Goal: Information Seeking & Learning: Check status

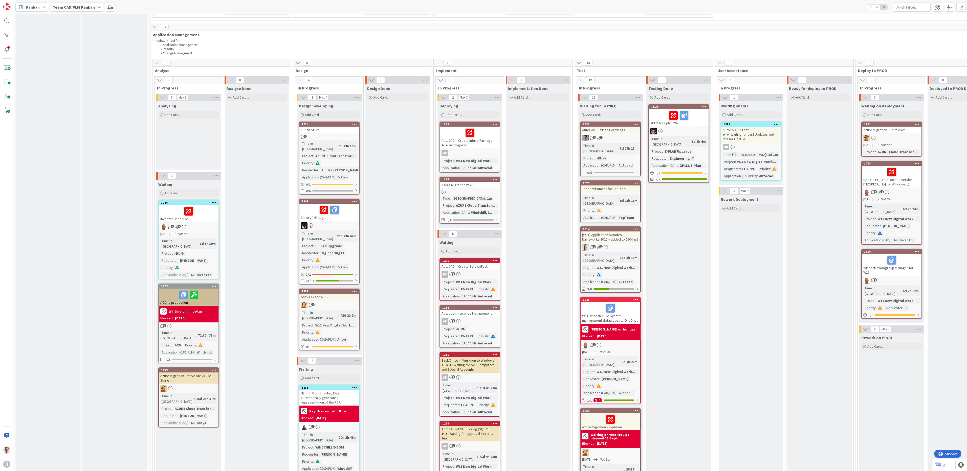
scroll to position [657, 0]
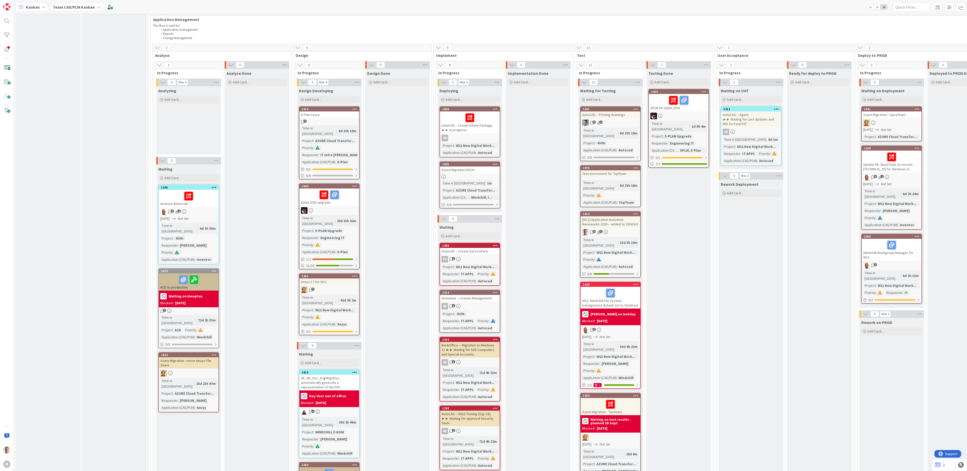
click at [909, 151] on div "Update HE_BaseTools to version [TECHNICAL_ID] for Windows 11" at bounding box center [892, 162] width 60 height 22
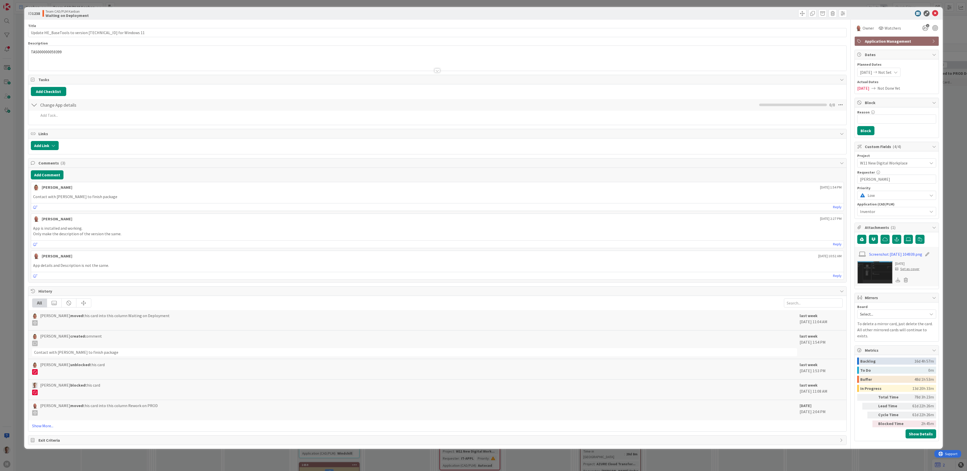
click at [440, 71] on div at bounding box center [437, 64] width 818 height 13
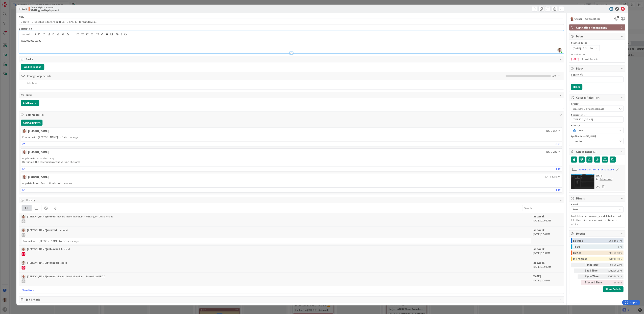
scroll to position [657, 0]
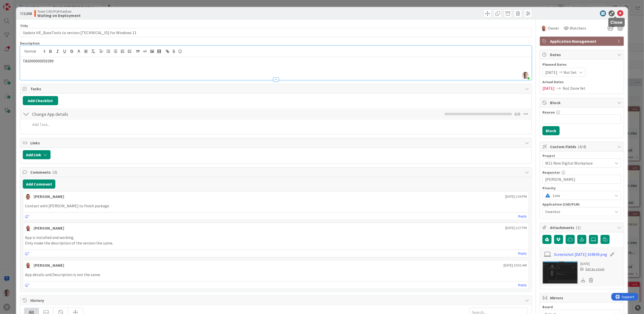
drag, startPoint x: 618, startPoint y: 14, endPoint x: 590, endPoint y: 29, distance: 31.6
click at [618, 14] on icon at bounding box center [621, 13] width 6 height 6
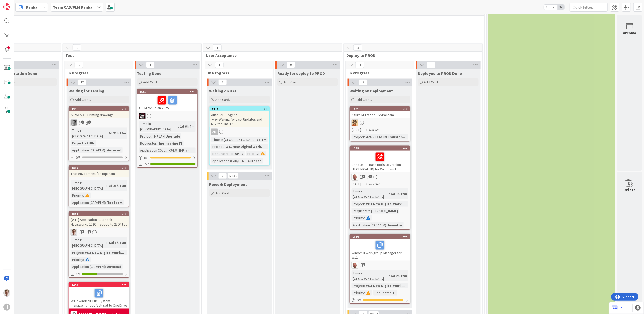
click at [393, 152] on div at bounding box center [380, 157] width 57 height 11
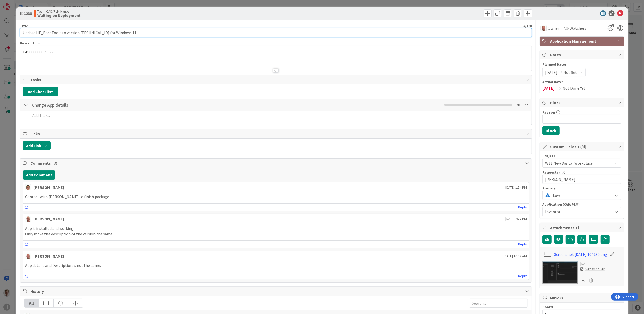
drag, startPoint x: 21, startPoint y: 32, endPoint x: 188, endPoint y: 33, distance: 167.1
click at [188, 33] on input "Update HE_BaseTools to version [TECHNICAL_ID] for Windows 11" at bounding box center [276, 32] width 512 height 9
click at [276, 70] on div at bounding box center [276, 64] width 512 height 13
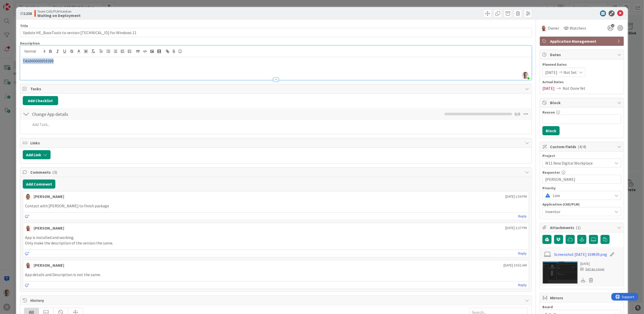
drag, startPoint x: 58, startPoint y: 64, endPoint x: 3, endPoint y: 66, distance: 54.4
click at [3, 66] on div "ID 1238 Team CAD/PLM Kanban Waiting on Deployment Title 54 / 128 Update HE_Base…" at bounding box center [322, 157] width 644 height 314
drag, startPoint x: 109, startPoint y: 278, endPoint x: 12, endPoint y: 279, distance: 97.6
click at [12, 279] on div "ID 1238 Team CAD/PLM Kanban Waiting on Deployment Title 54 / 128 Update HE_Base…" at bounding box center [322, 157] width 644 height 314
click at [117, 240] on p "App is installed and working." at bounding box center [276, 238] width 502 height 6
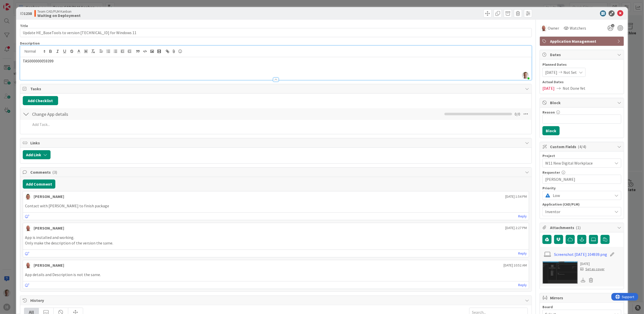
click at [45, 63] on span "TAS000000059399" at bounding box center [38, 60] width 31 height 5
copy span "TAS000000059399"
drag, startPoint x: 131, startPoint y: 33, endPoint x: -5, endPoint y: 33, distance: 135.8
click at [0, 33] on html "H Kanban Team CAD/PLM Kanban 1x 2x 3x 3 INFO This column can be used for inform…" at bounding box center [322, 157] width 644 height 314
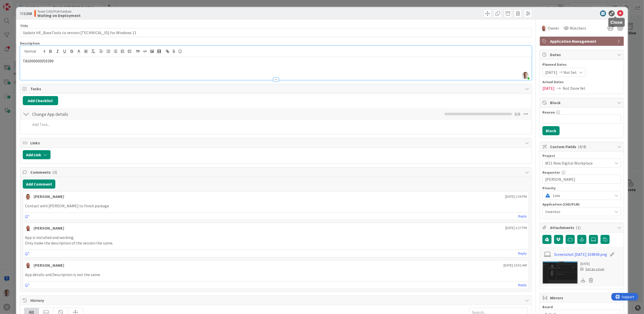
drag, startPoint x: 615, startPoint y: 14, endPoint x: 602, endPoint y: 19, distance: 14.3
click at [618, 14] on icon at bounding box center [621, 13] width 6 height 6
